Goal: Information Seeking & Learning: Find specific fact

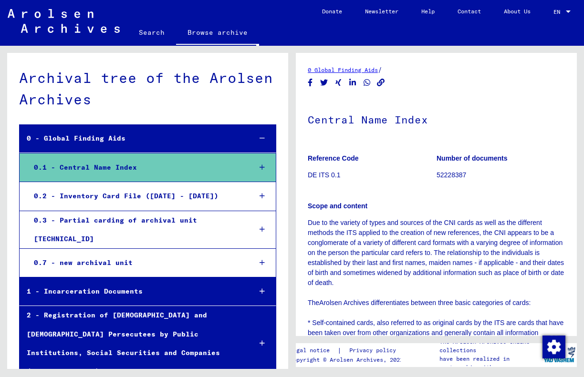
click at [82, 170] on div "0.1 - Central Name Index" at bounding box center [135, 167] width 217 height 19
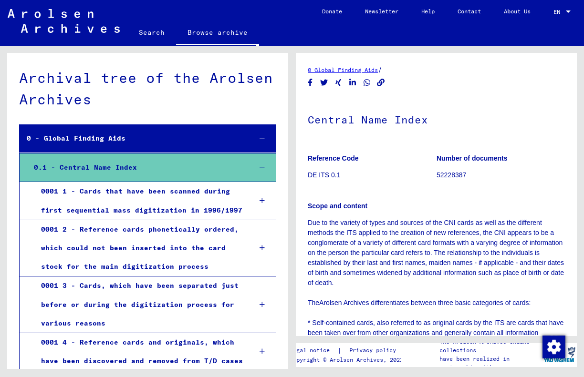
click at [82, 170] on div "0.1 - Central Name Index" at bounding box center [135, 167] width 217 height 19
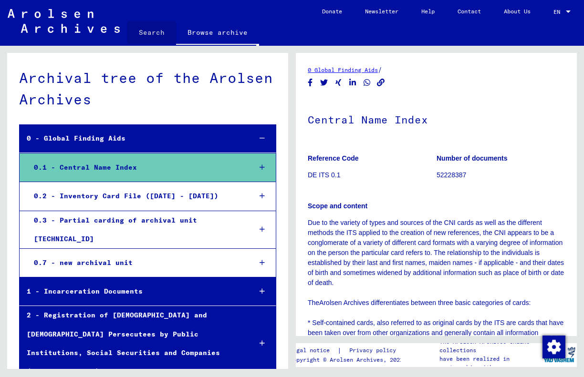
click at [148, 34] on link "Search" at bounding box center [151, 32] width 49 height 23
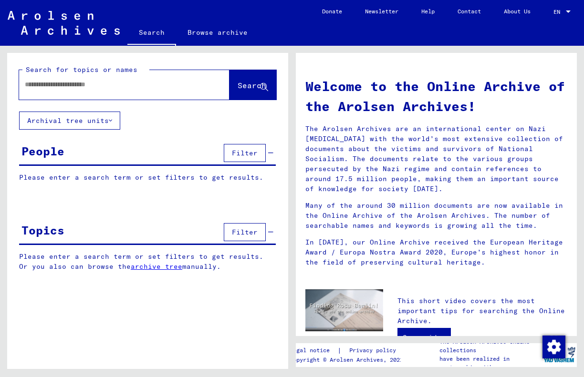
click at [126, 84] on input "text" at bounding box center [113, 85] width 176 height 10
type input "*********"
click at [247, 91] on span "Search" at bounding box center [252, 86] width 31 height 10
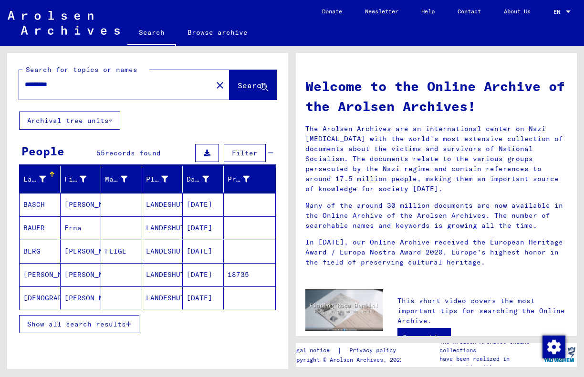
click at [85, 326] on span "Show all search results" at bounding box center [76, 324] width 99 height 9
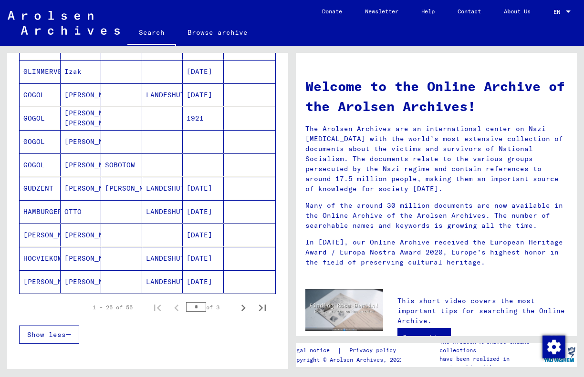
scroll to position [486, 0]
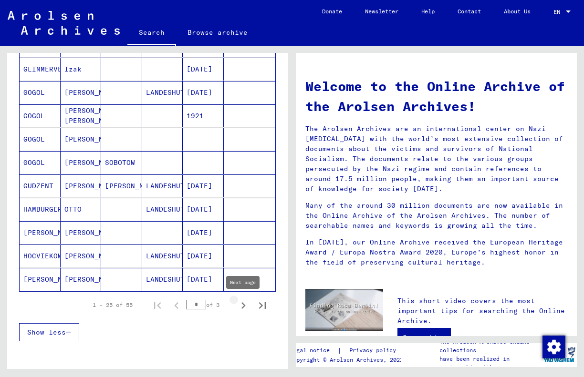
click at [243, 306] on icon "Next page" at bounding box center [243, 305] width 13 height 13
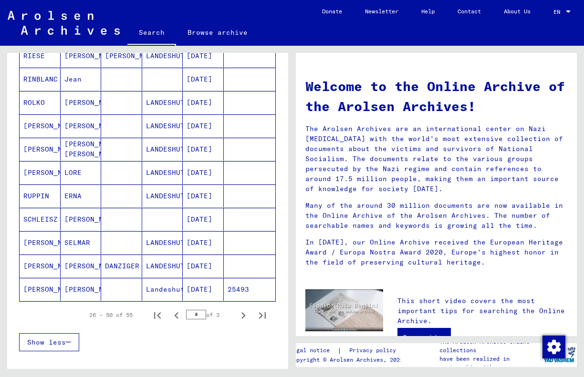
scroll to position [485, 0]
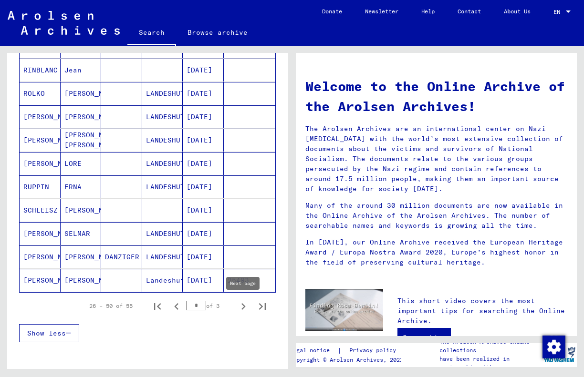
click at [241, 306] on icon "Next page" at bounding box center [243, 306] width 13 height 13
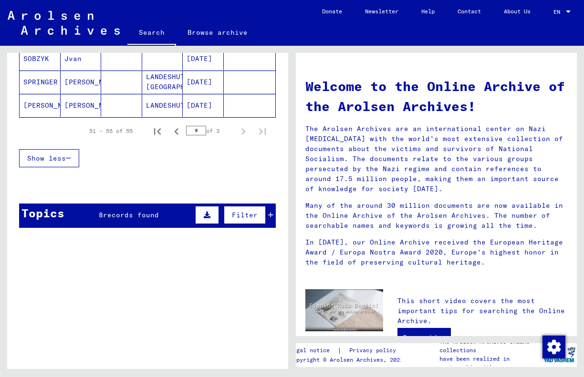
scroll to position [0, 0]
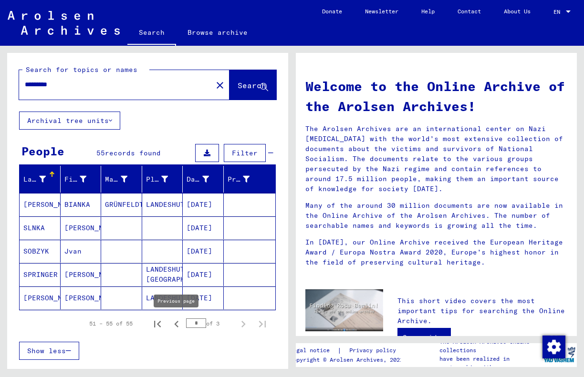
click at [176, 325] on icon "Previous page" at bounding box center [176, 324] width 4 height 7
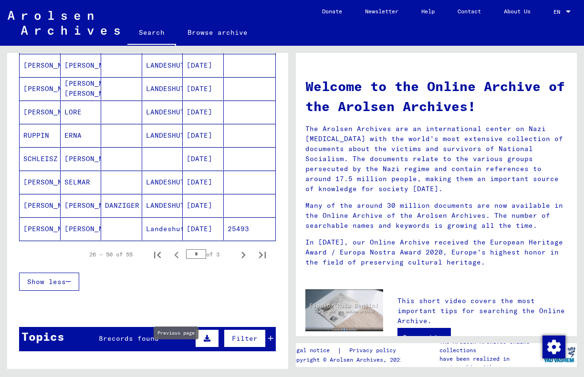
scroll to position [535, 0]
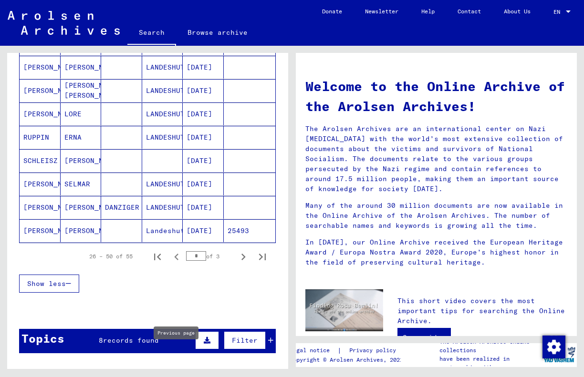
click at [74, 207] on mat-cell "[PERSON_NAME]" at bounding box center [81, 207] width 41 height 23
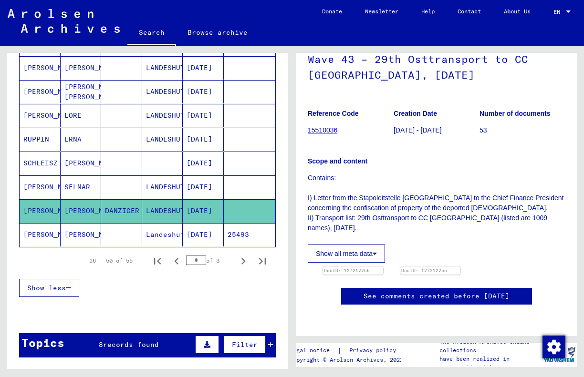
scroll to position [156, 0]
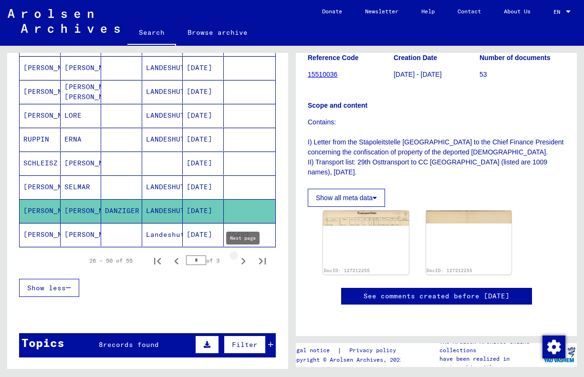
click at [247, 260] on icon "Next page" at bounding box center [243, 261] width 13 height 13
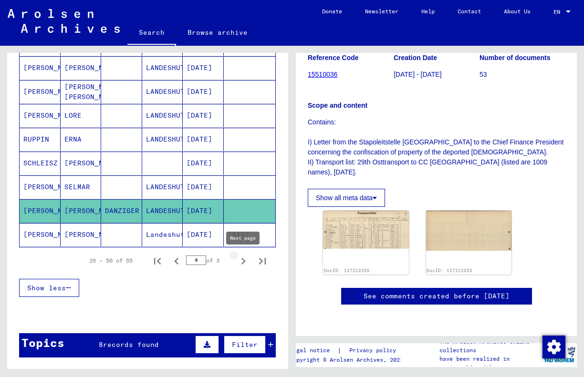
type input "*"
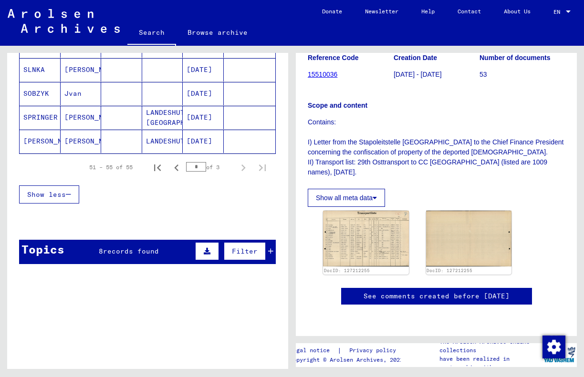
scroll to position [0, 0]
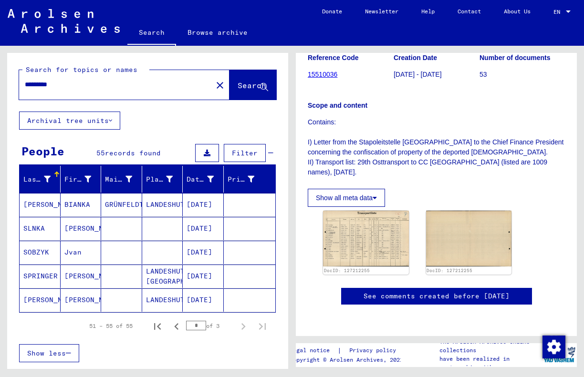
click at [77, 297] on mat-cell "[PERSON_NAME]" at bounding box center [81, 299] width 41 height 23
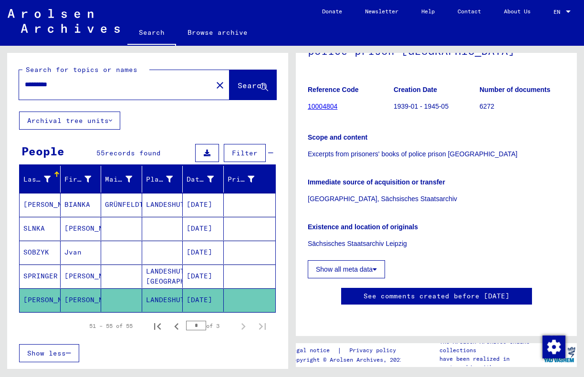
scroll to position [278, 0]
click at [108, 119] on button "Archival tree units" at bounding box center [69, 121] width 101 height 18
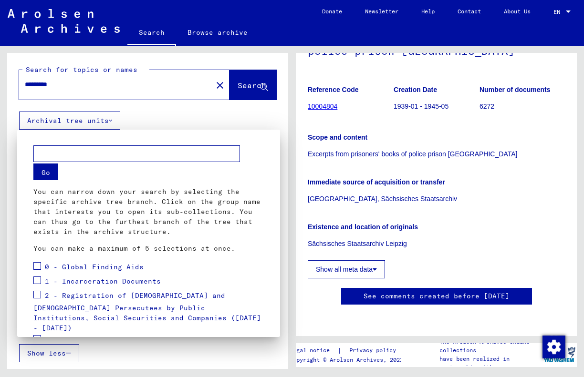
click at [108, 120] on div at bounding box center [292, 188] width 584 height 377
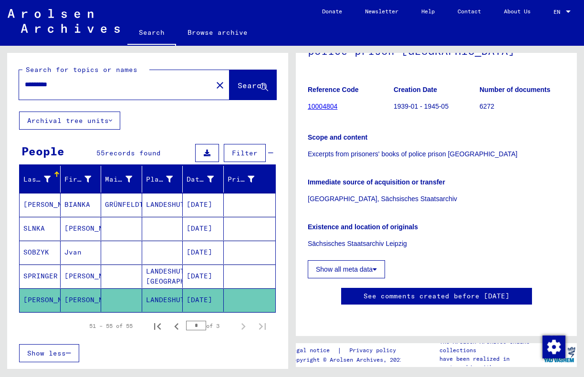
click at [145, 121] on div "Search for topics or names ********* close Search Archival tree units People 55…" at bounding box center [147, 242] width 281 height 378
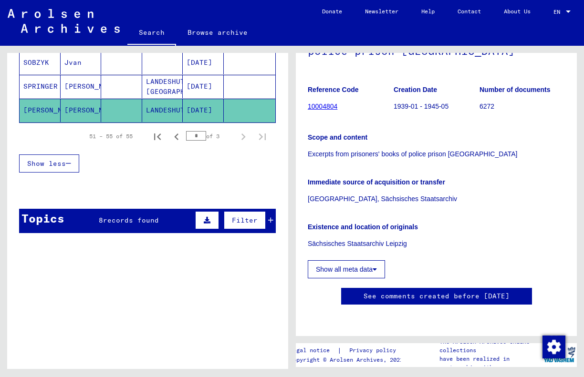
scroll to position [223, 0]
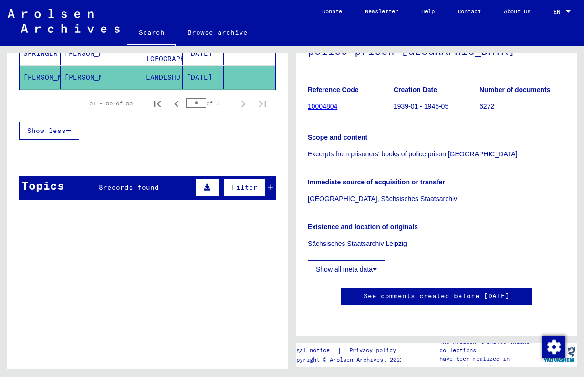
click at [153, 186] on span "records found" at bounding box center [131, 187] width 56 height 9
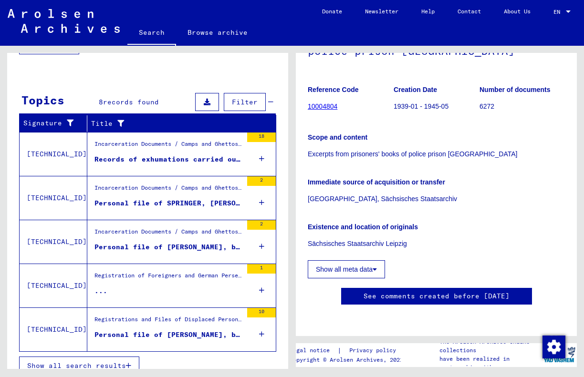
scroll to position [319, 0]
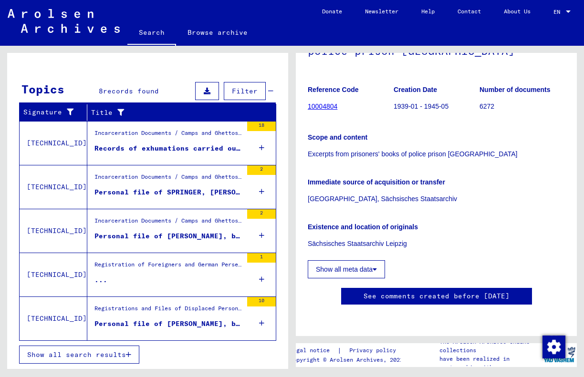
click at [104, 358] on span "Show all search results" at bounding box center [76, 354] width 99 height 9
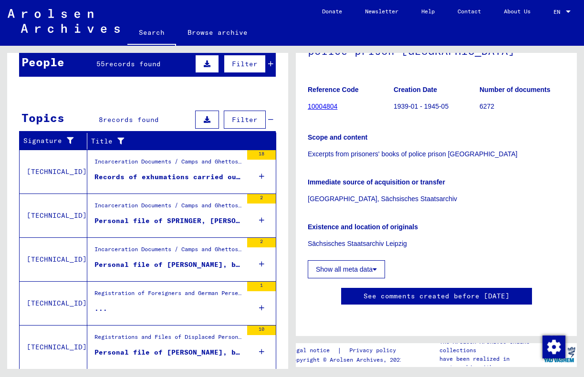
scroll to position [0, 0]
